Goal: Task Accomplishment & Management: Complete application form

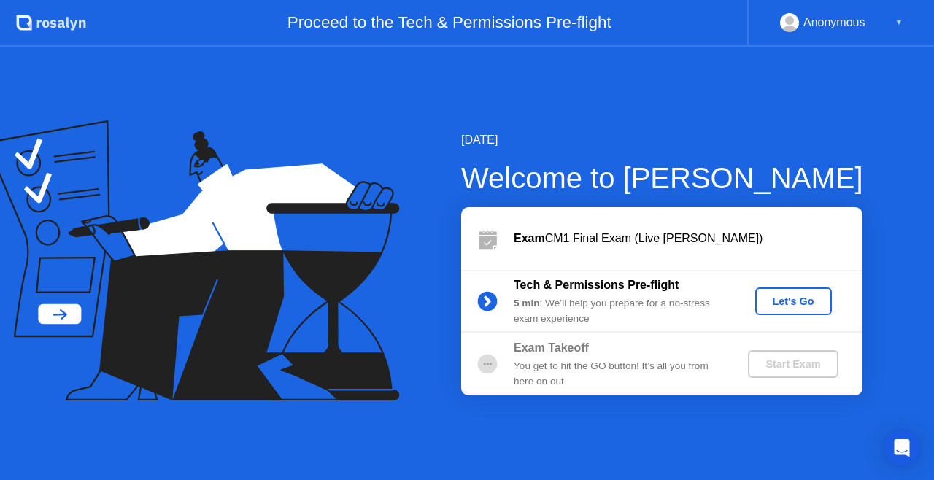
click at [793, 301] on div "Let's Go" at bounding box center [793, 301] width 65 height 12
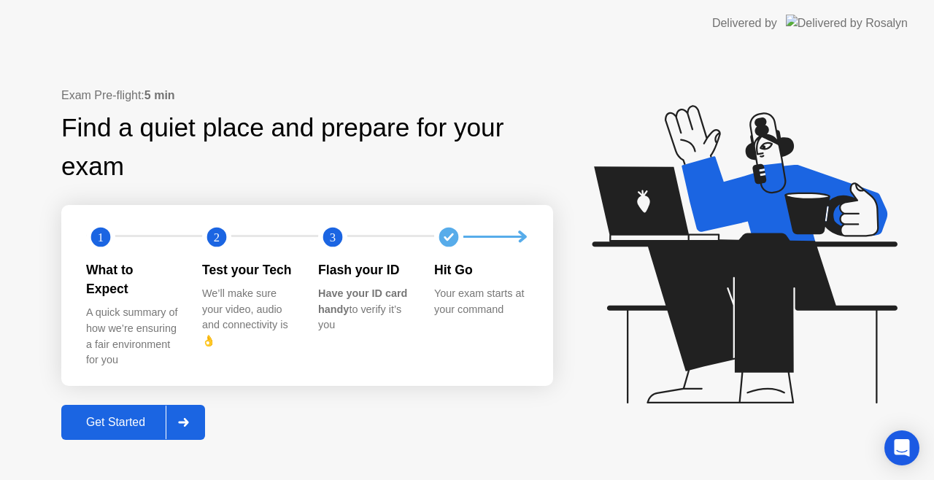
click at [142, 416] on div "Get Started" at bounding box center [116, 422] width 100 height 13
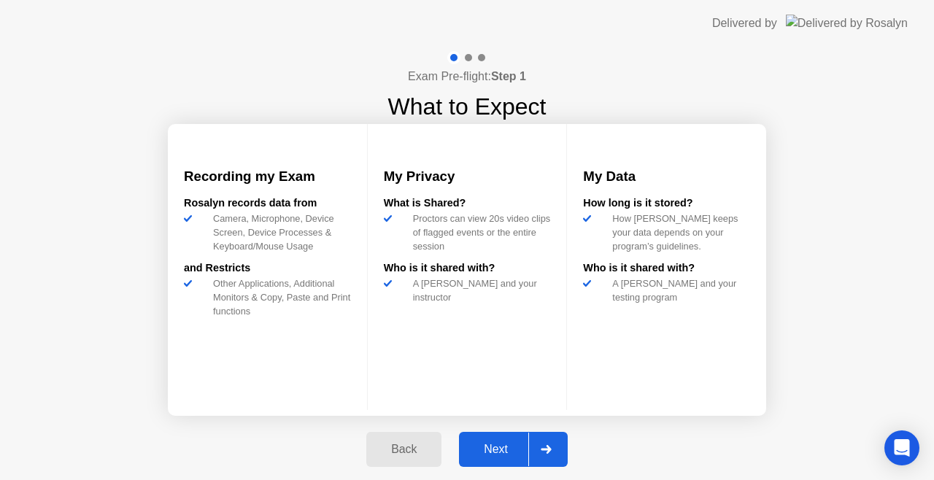
click at [497, 451] on div "Next" at bounding box center [495, 449] width 65 height 13
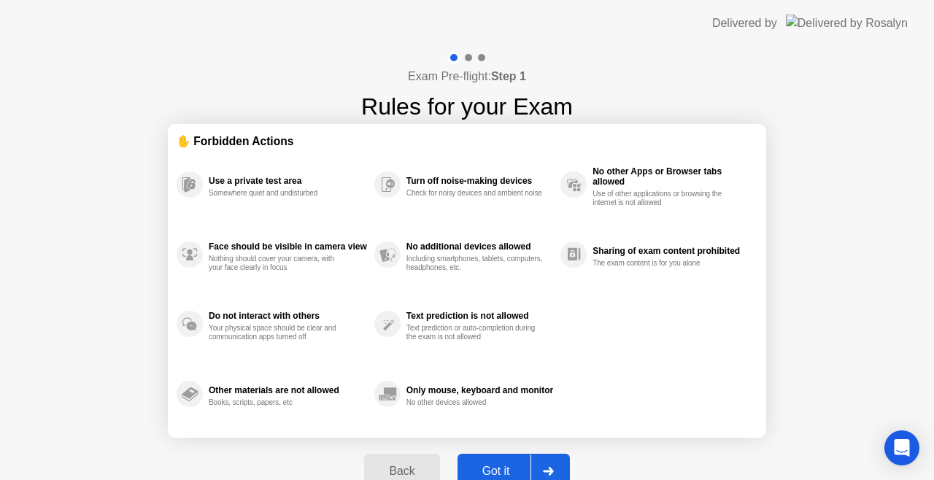
click at [487, 468] on div "Got it" at bounding box center [496, 471] width 69 height 13
select select "**********"
select select "*******"
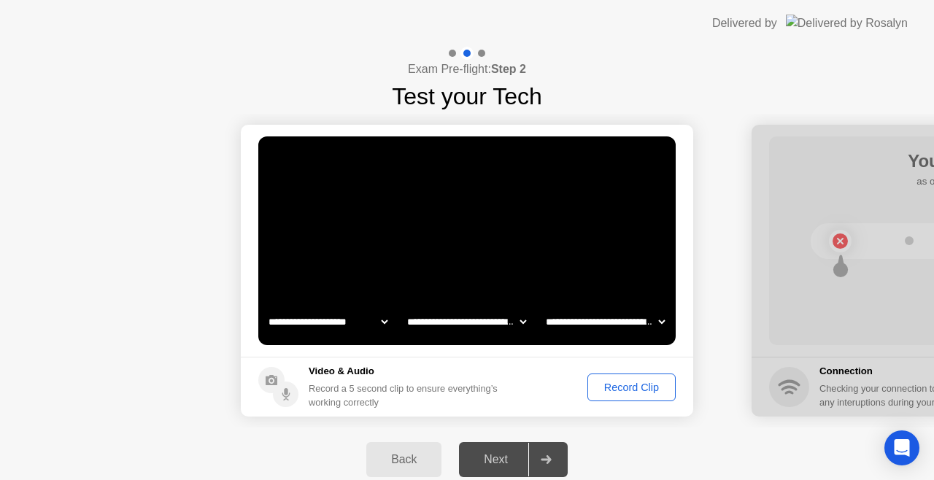
click at [630, 382] on div "Record Clip" at bounding box center [631, 388] width 78 height 12
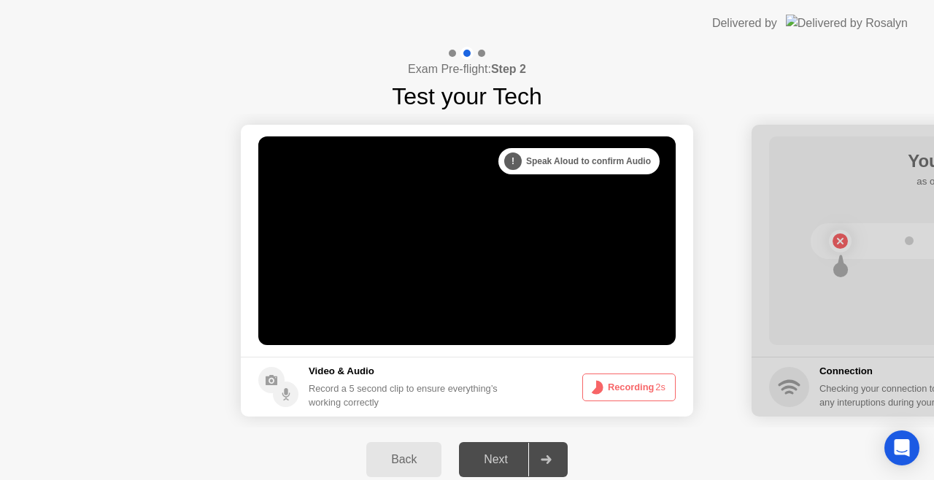
click at [630, 382] on button "Recording 2s" at bounding box center [628, 388] width 93 height 28
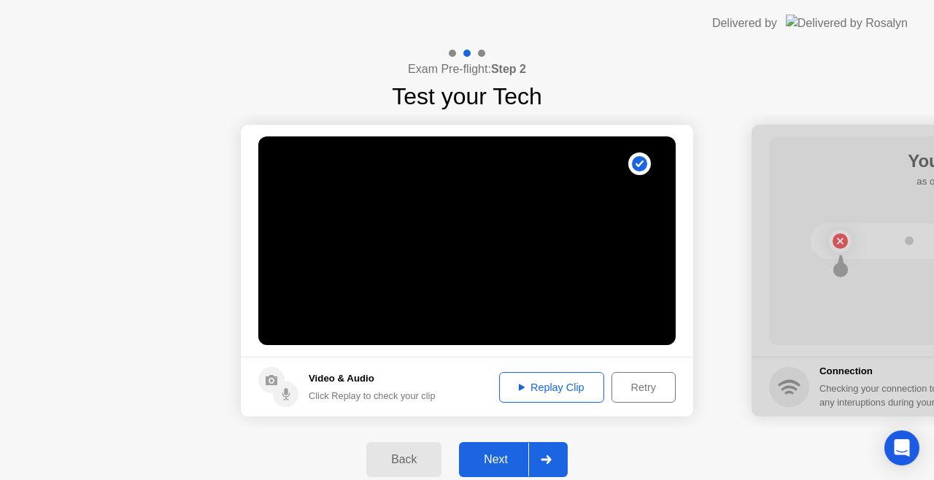
click at [566, 390] on div "Replay Clip" at bounding box center [551, 388] width 95 height 12
click at [501, 465] on div "Next" at bounding box center [495, 459] width 65 height 13
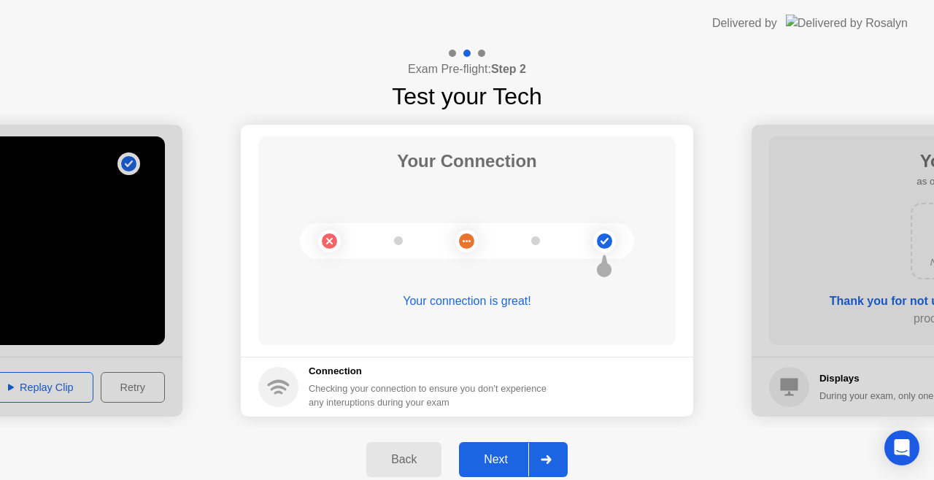
click at [510, 457] on div "Next" at bounding box center [495, 459] width 65 height 13
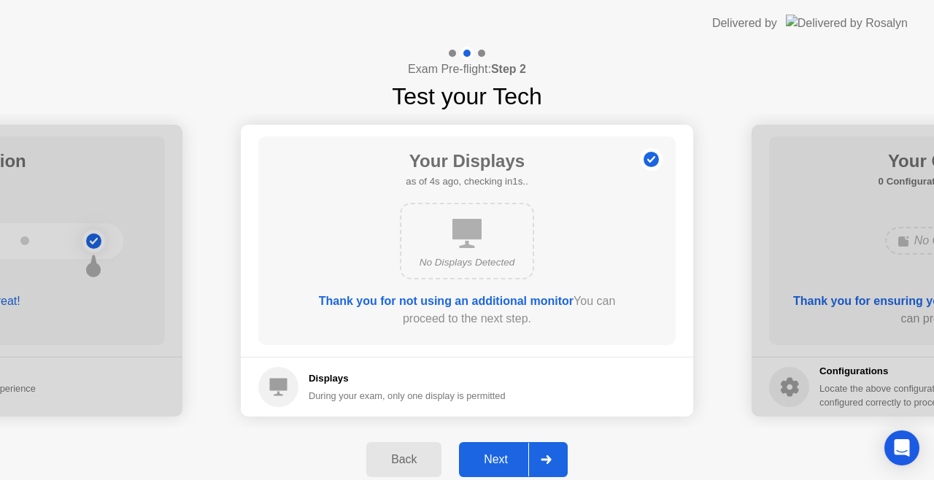
click at [510, 457] on div "Next" at bounding box center [495, 459] width 65 height 13
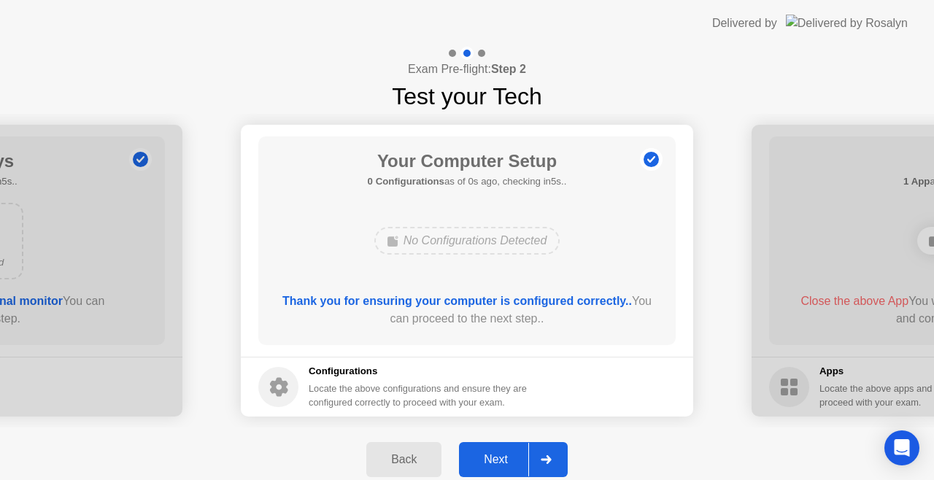
click at [507, 461] on div "Next" at bounding box center [495, 459] width 65 height 13
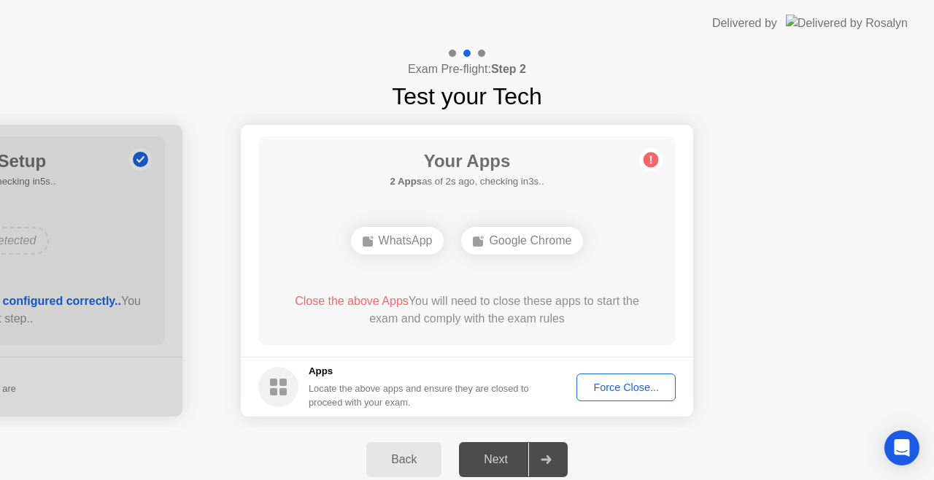
click at [381, 301] on span "Close the above Apps" at bounding box center [352, 301] width 114 height 12
click at [623, 392] on div "Force Close..." at bounding box center [626, 388] width 89 height 12
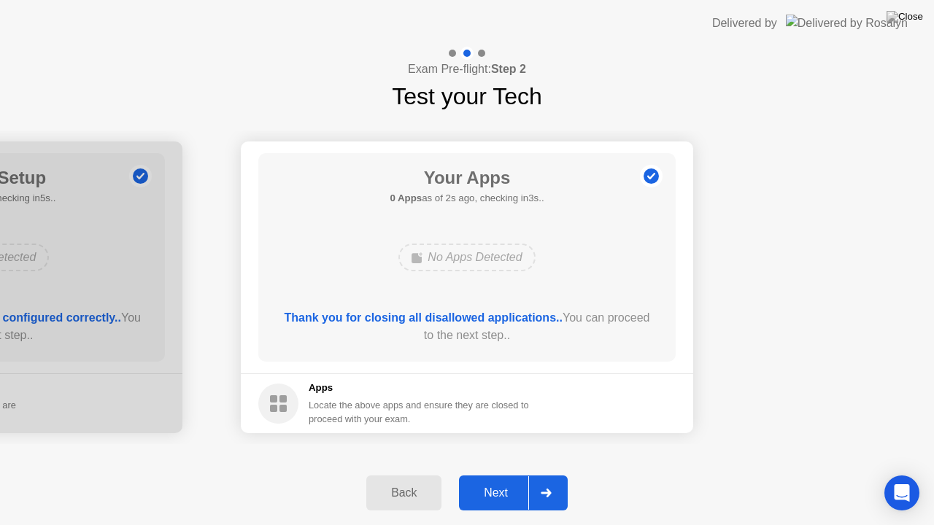
click at [511, 479] on div "Next" at bounding box center [495, 493] width 65 height 13
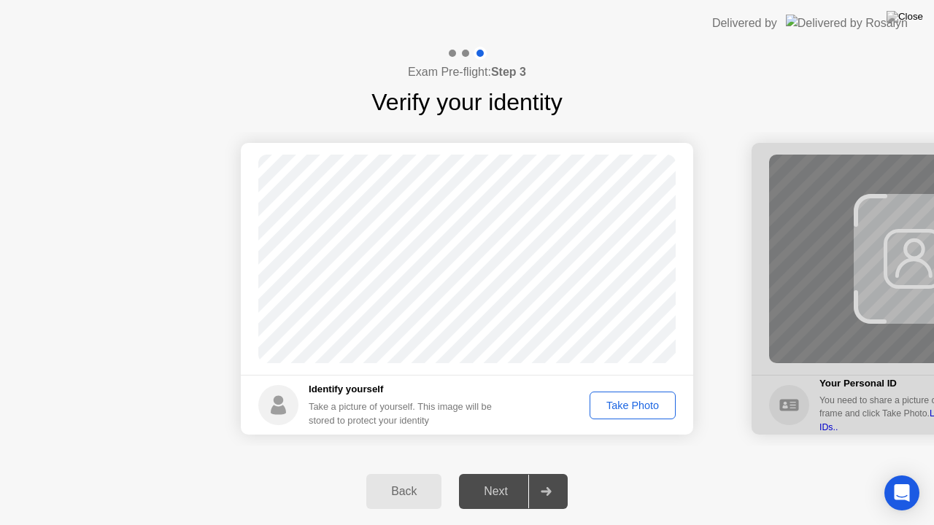
click at [630, 410] on div "Take Photo" at bounding box center [633, 406] width 76 height 12
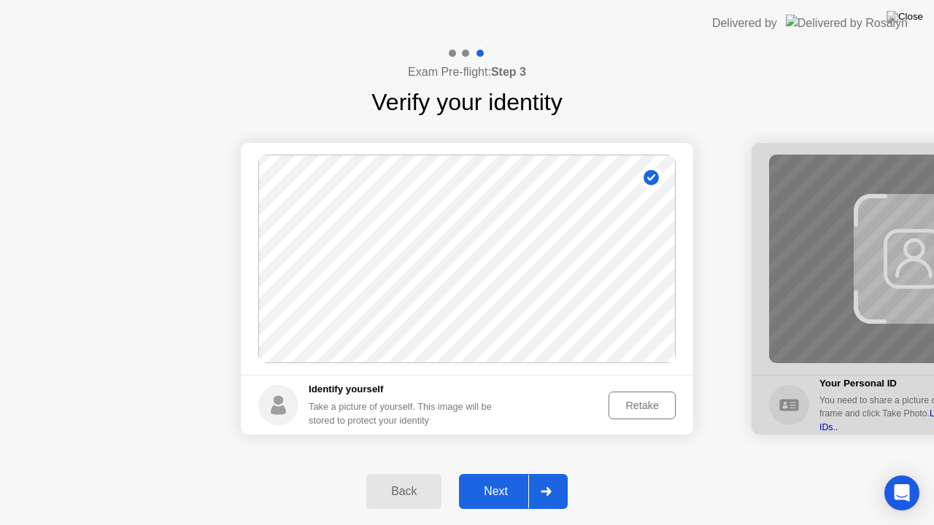
click at [636, 407] on div "Retake" at bounding box center [642, 406] width 57 height 12
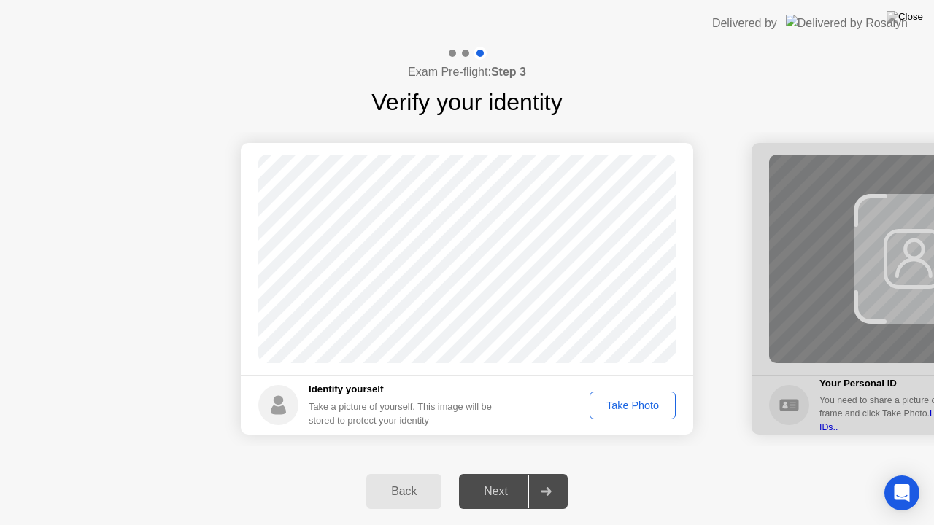
click at [636, 407] on div "Take Photo" at bounding box center [633, 406] width 76 height 12
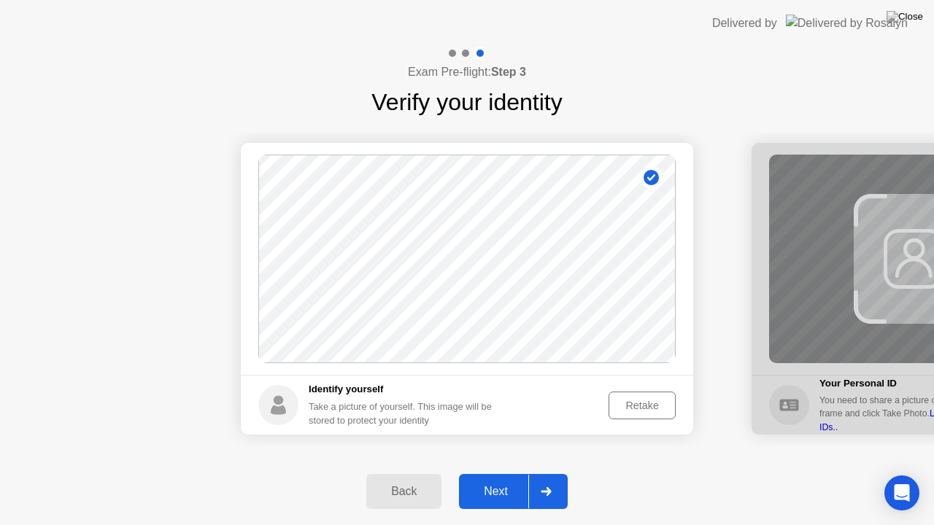
click at [540, 479] on div at bounding box center [545, 492] width 35 height 34
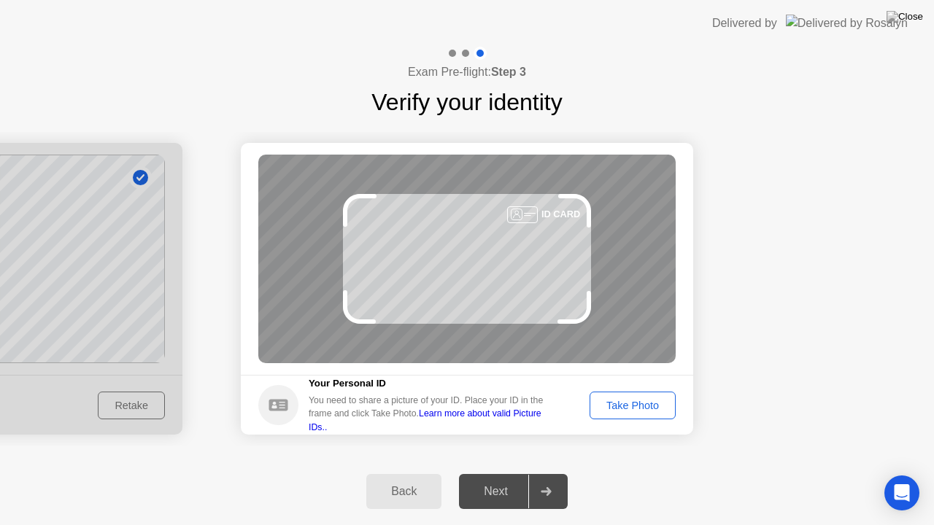
click at [279, 406] on icon at bounding box center [278, 405] width 19 height 12
click at [439, 422] on link "Learn more about valid Picture IDs.." at bounding box center [425, 420] width 233 height 23
click at [552, 150] on main "Success Photo is correctly taken Unsuccess Photo is not correctly taken. ID CARD" at bounding box center [467, 259] width 452 height 232
